Goal: Task Accomplishment & Management: Use online tool/utility

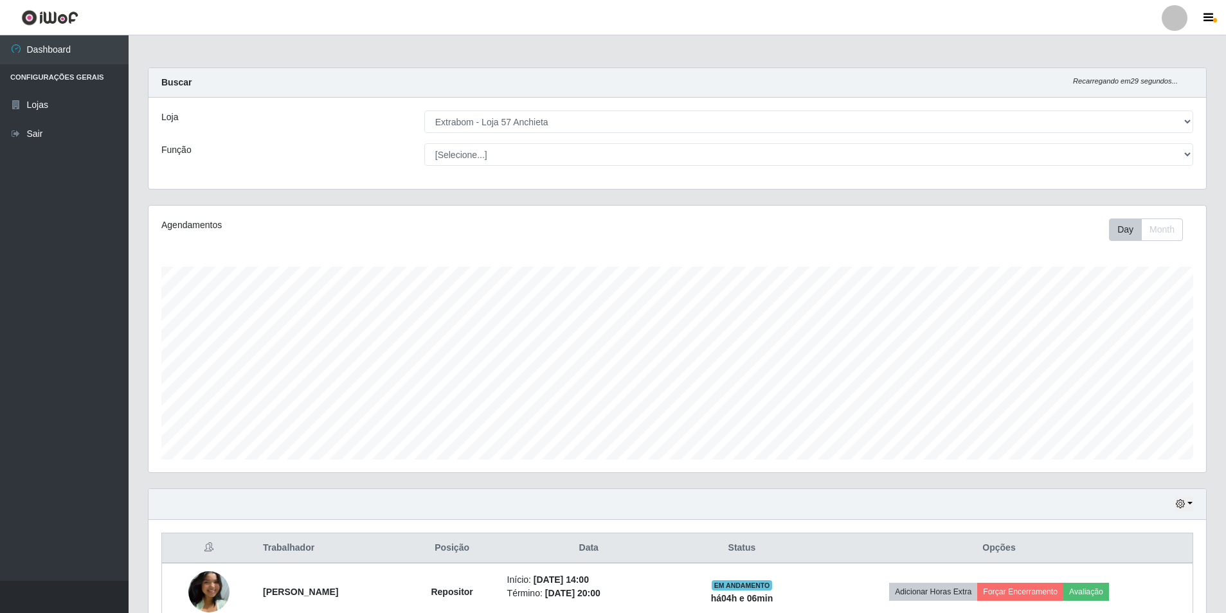
select select "470"
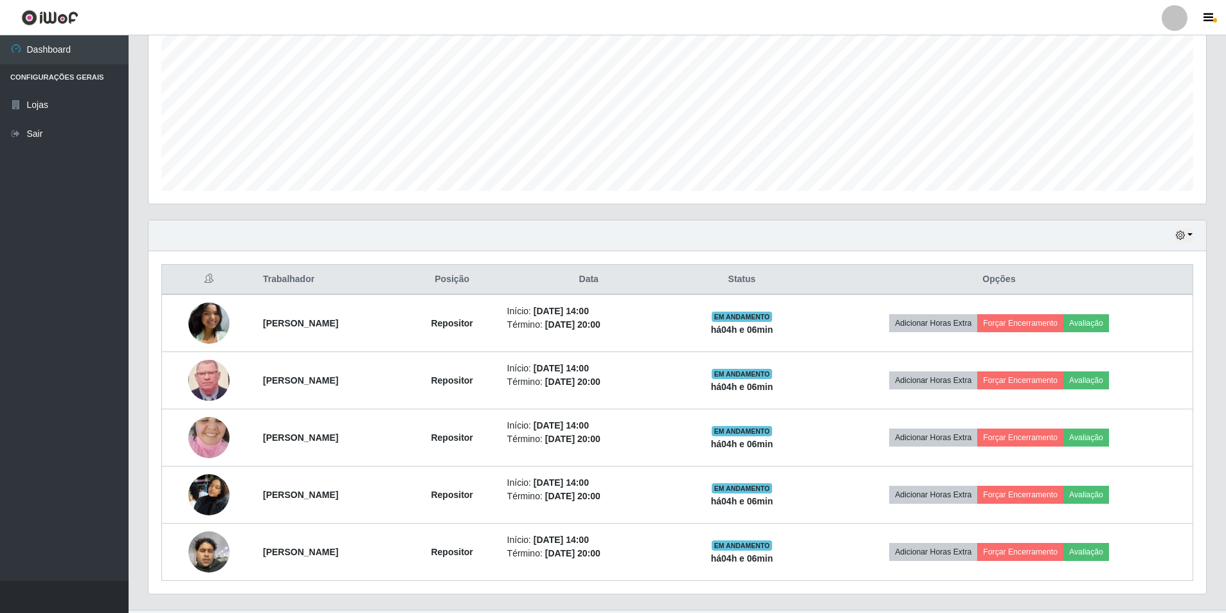
scroll to position [267, 1058]
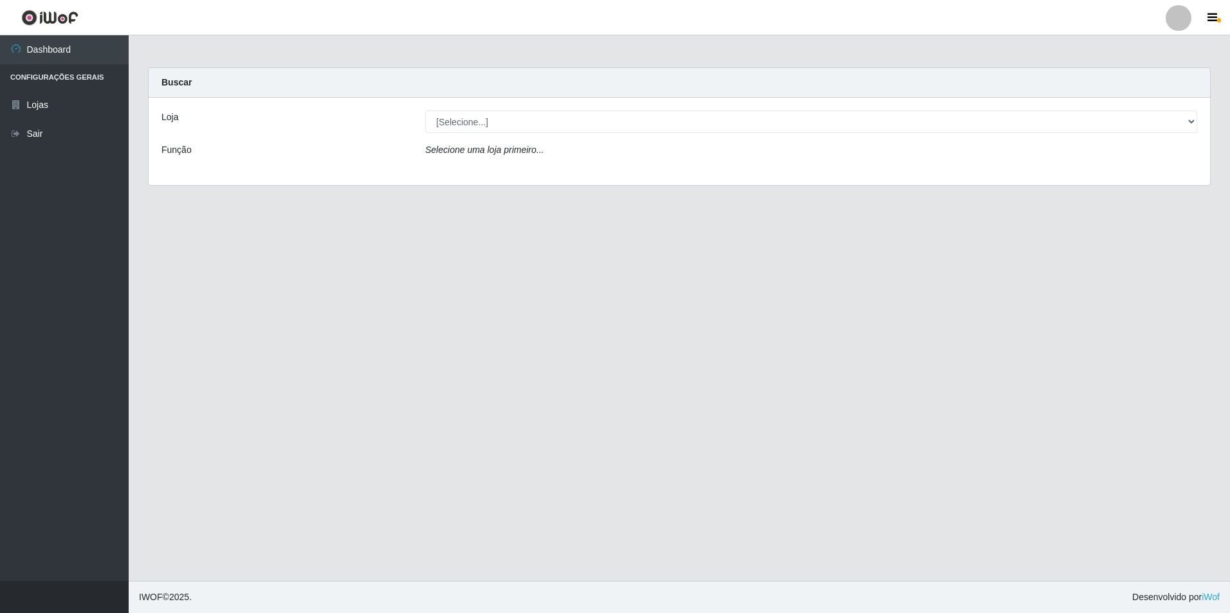
click at [513, 105] on div "Loja [Selecione...] Extrabom - Loja 57 Anchieta Função Selecione uma loja prime…" at bounding box center [679, 141] width 1061 height 87
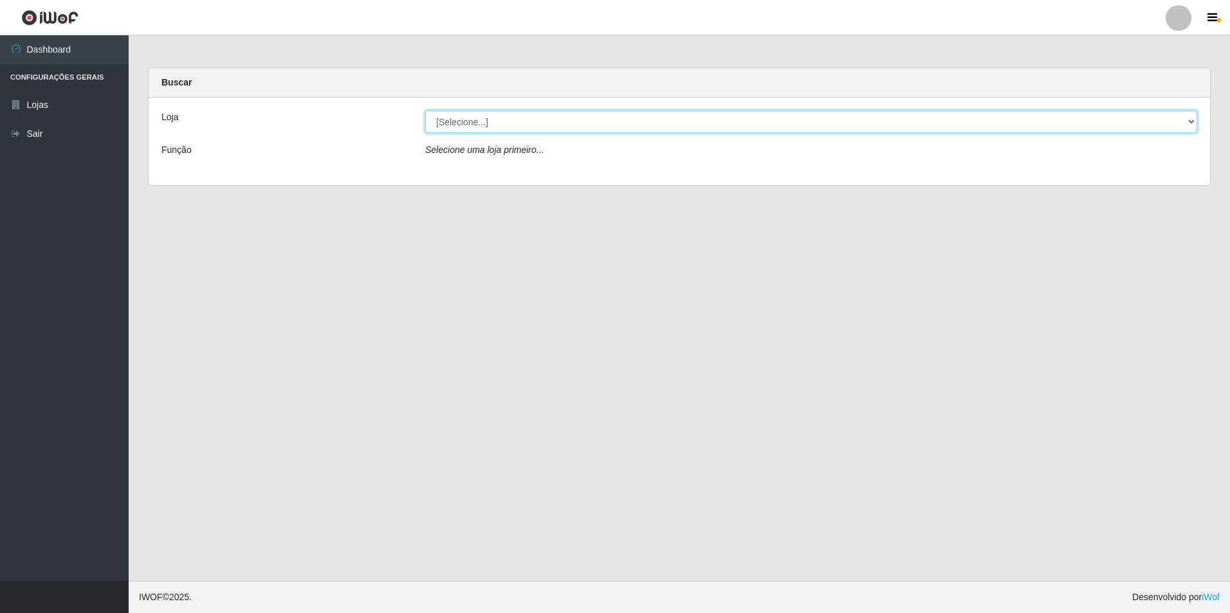
click at [535, 114] on select "[Selecione...] Extrabom - Loja 57 Anchieta" at bounding box center [811, 122] width 772 height 23
select select "470"
click at [425, 111] on select "[Selecione...] Extrabom - Loja 57 Anchieta" at bounding box center [811, 122] width 772 height 23
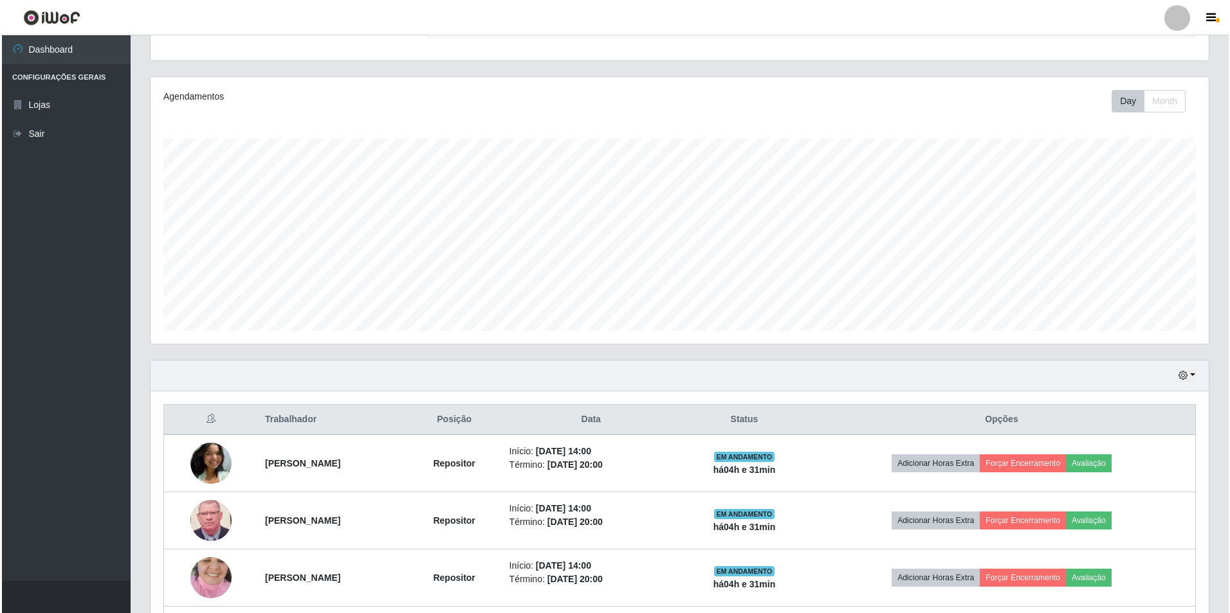
scroll to position [298, 0]
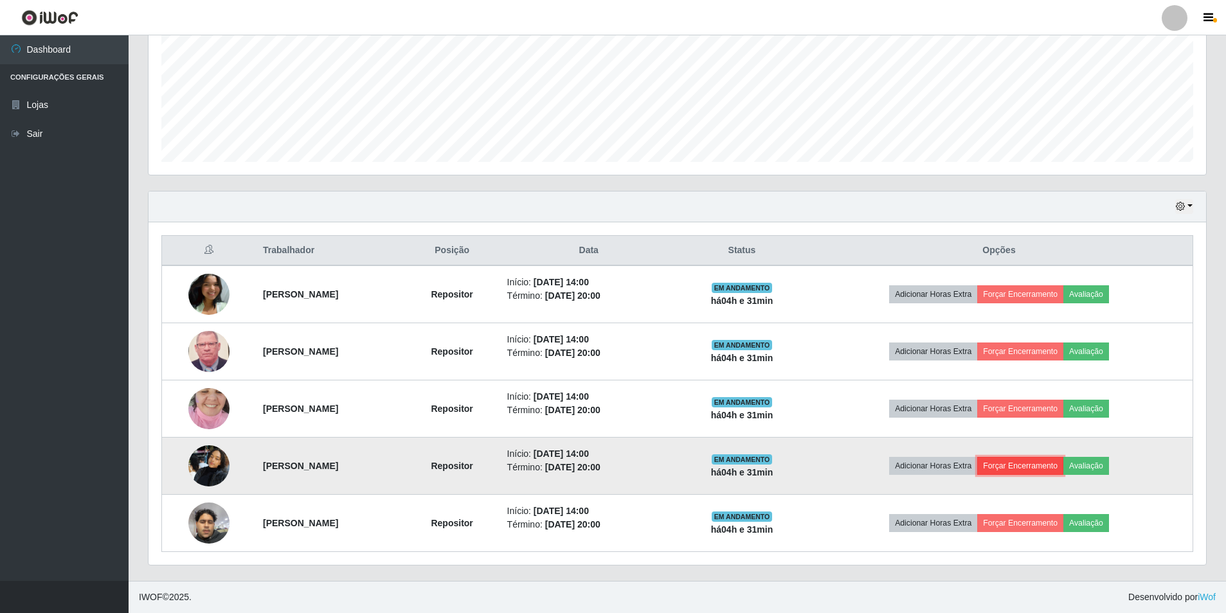
click at [1060, 471] on button "Forçar Encerramento" at bounding box center [1020, 466] width 86 height 18
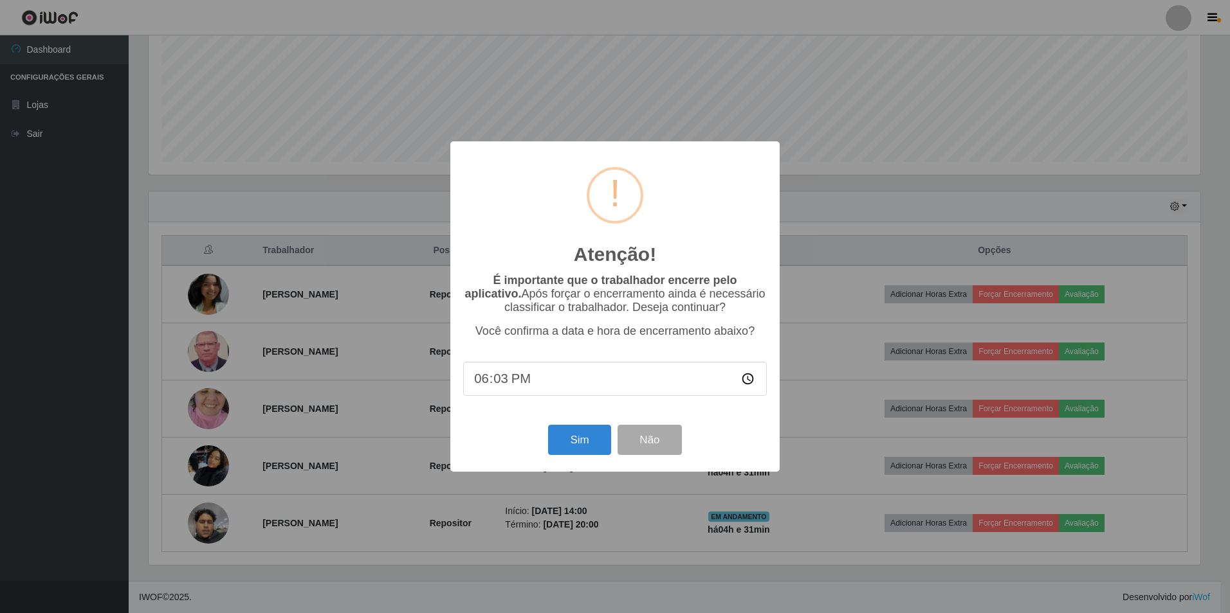
type input "18:31"
click at [576, 438] on button "Sim" at bounding box center [579, 440] width 62 height 30
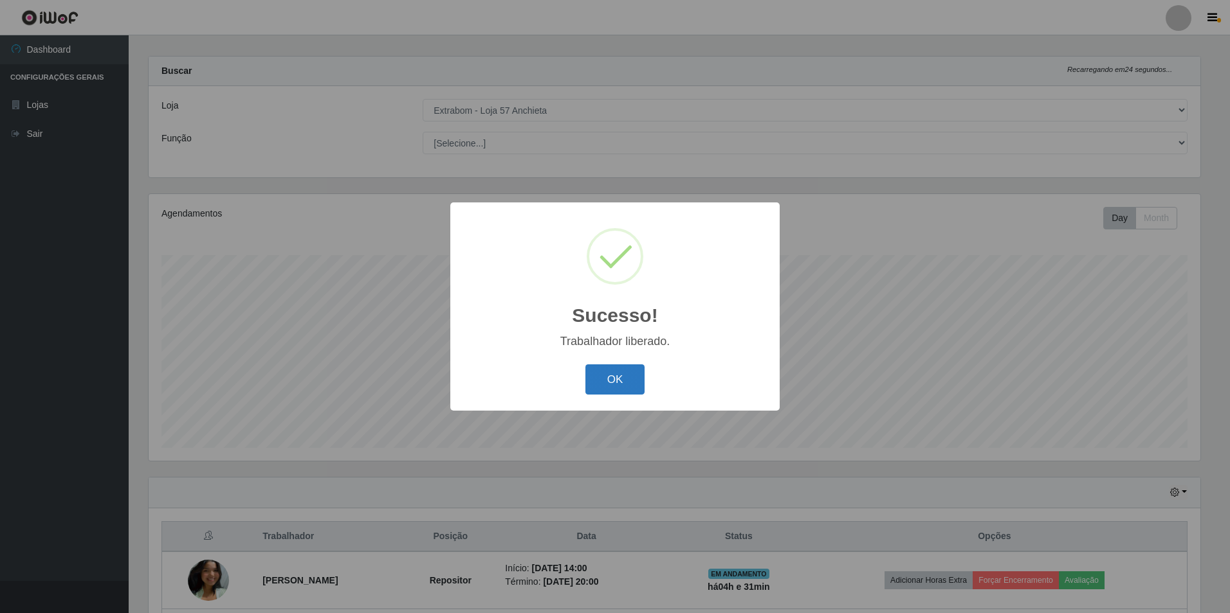
click at [612, 393] on button "OK" at bounding box center [615, 380] width 60 height 30
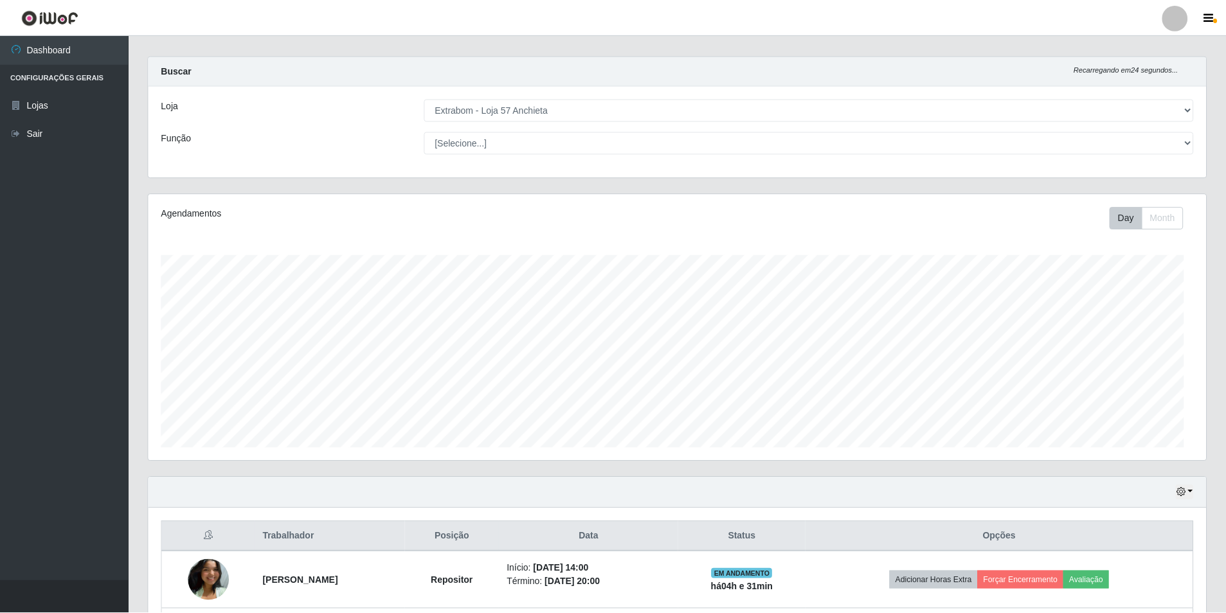
scroll to position [267, 1058]
